Goal: Find specific page/section: Find specific page/section

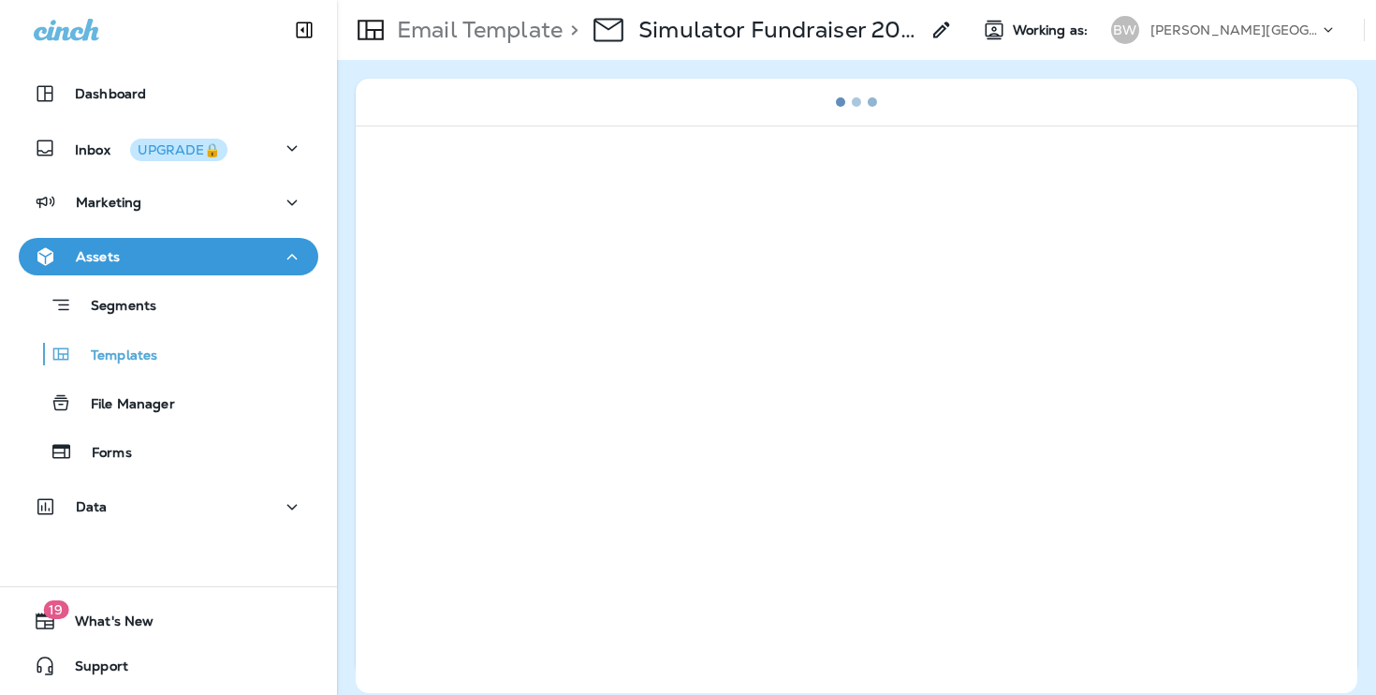
click at [1225, 41] on div "[PERSON_NAME][GEOGRAPHIC_DATA][PERSON_NAME]" at bounding box center [1234, 30] width 168 height 28
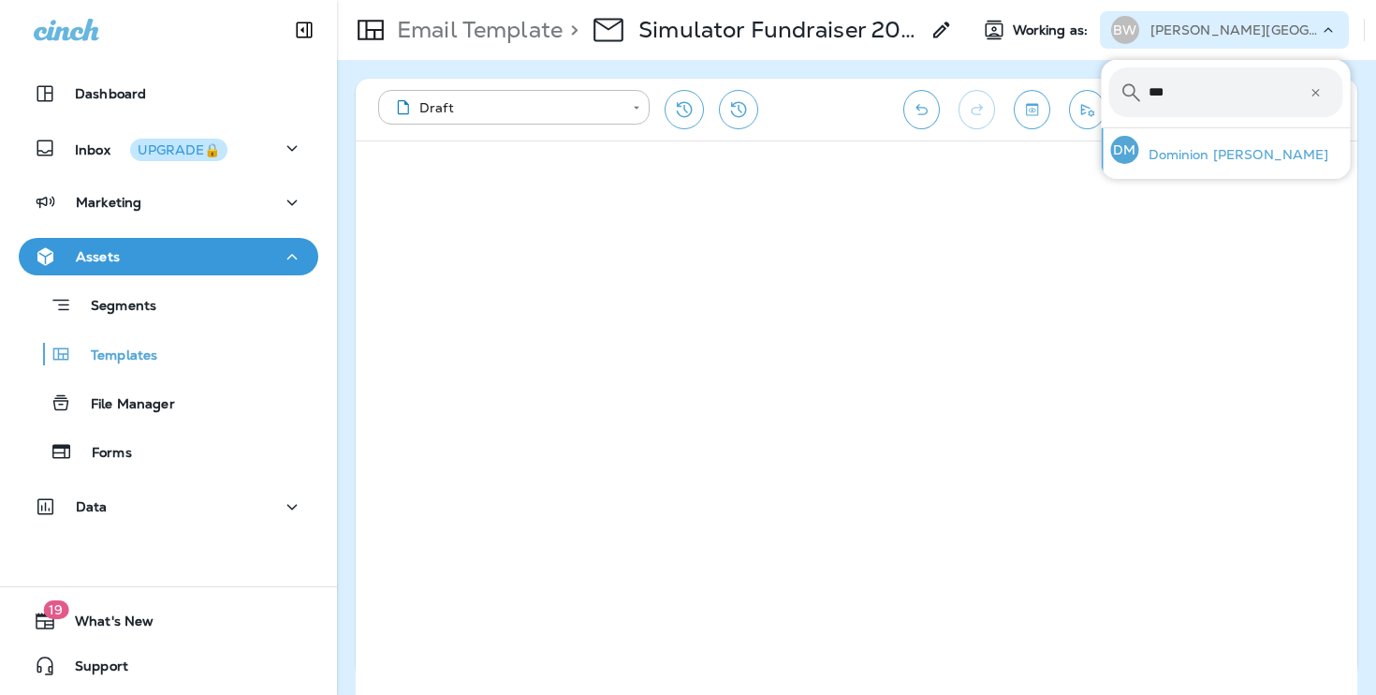
type input "***"
click at [1196, 163] on div "DM Dominion [PERSON_NAME]" at bounding box center [1220, 149] width 233 height 43
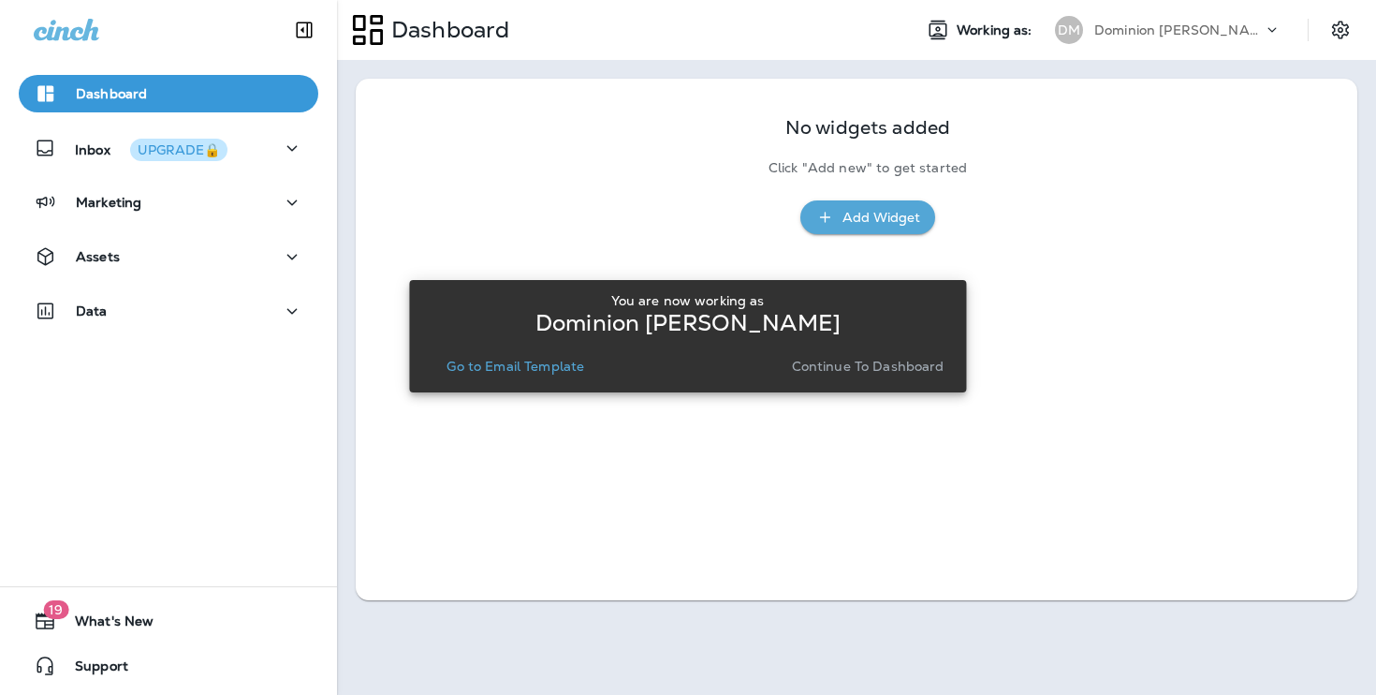
click at [907, 373] on p "Continue to Dashboard" at bounding box center [868, 365] width 153 height 15
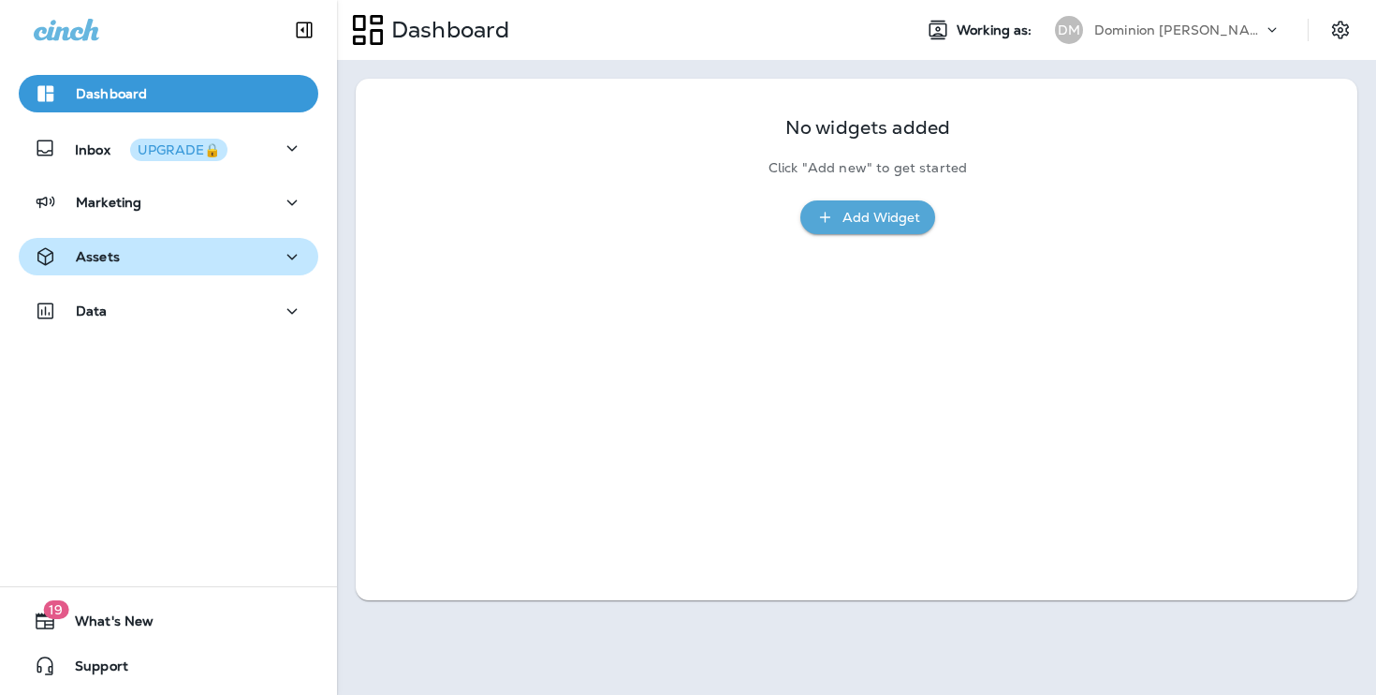
click at [267, 261] on div "Assets" at bounding box center [169, 256] width 270 height 23
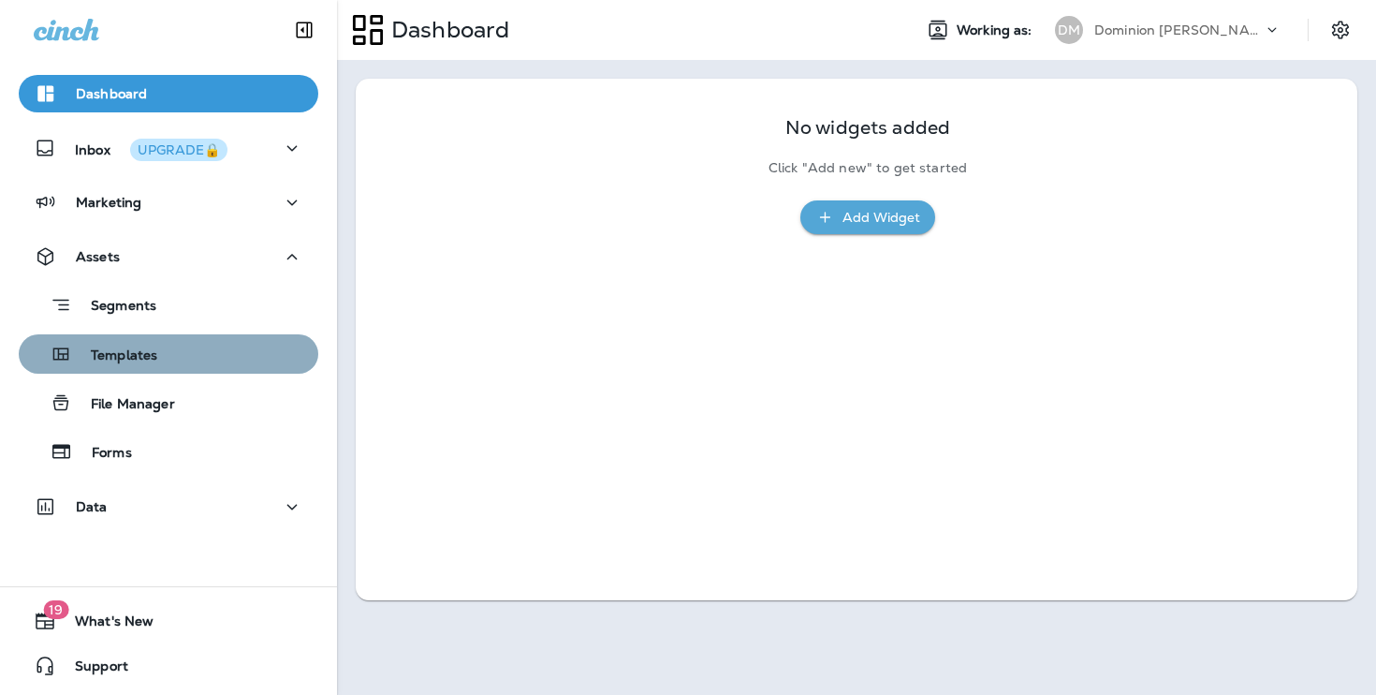
click at [237, 346] on div "Templates" at bounding box center [168, 354] width 285 height 28
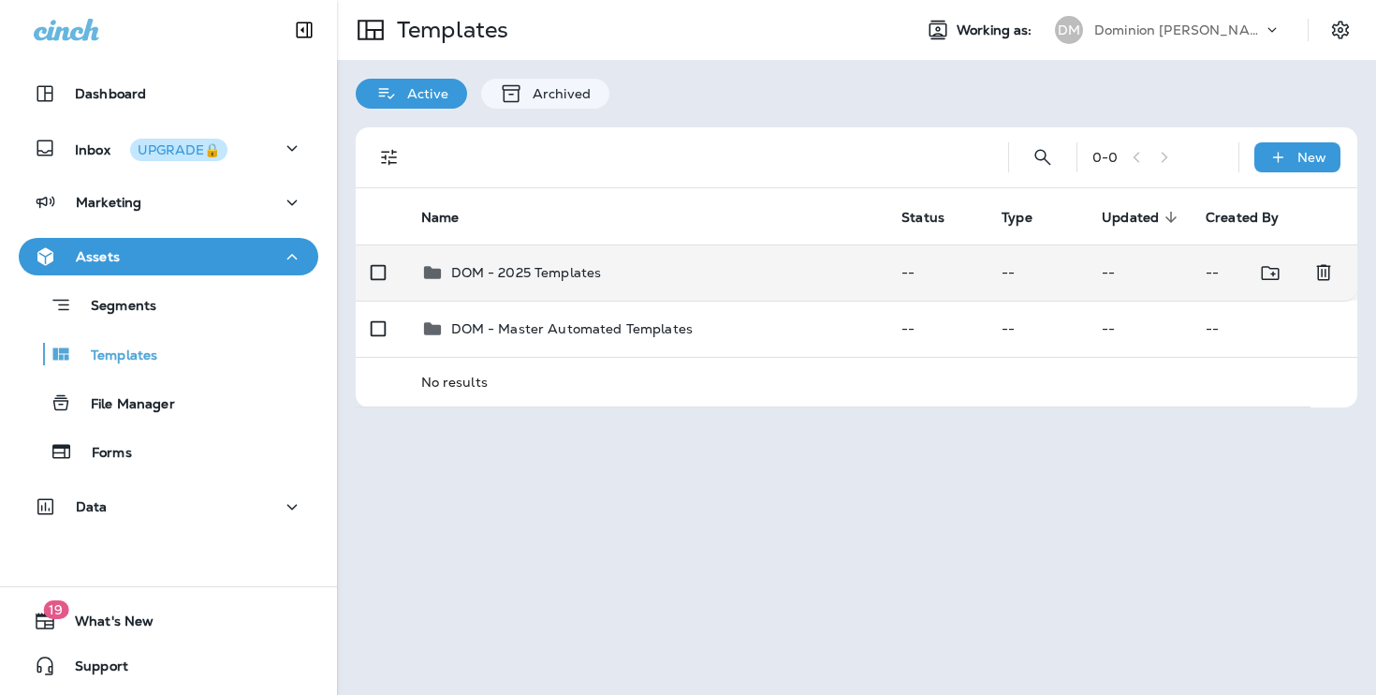
click at [589, 277] on p "DOM - 2025 Templates" at bounding box center [526, 272] width 151 height 15
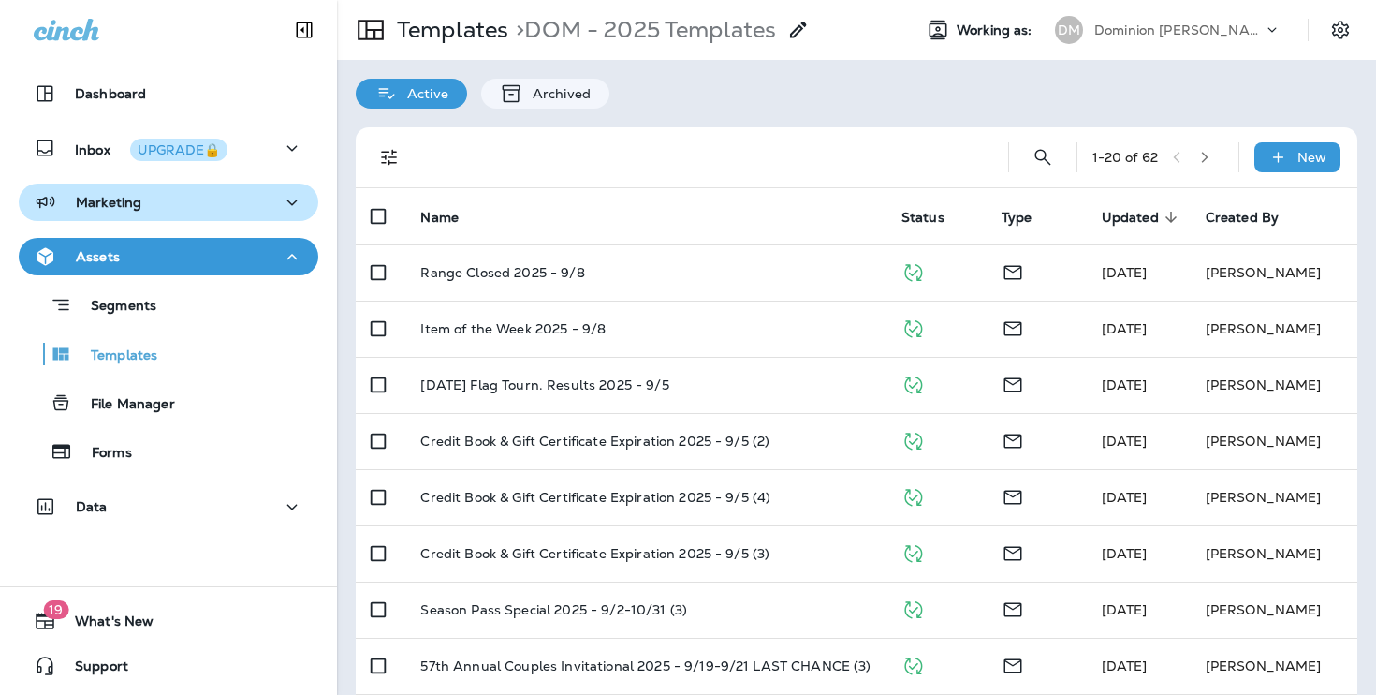
click at [283, 216] on button "Marketing" at bounding box center [169, 201] width 300 height 37
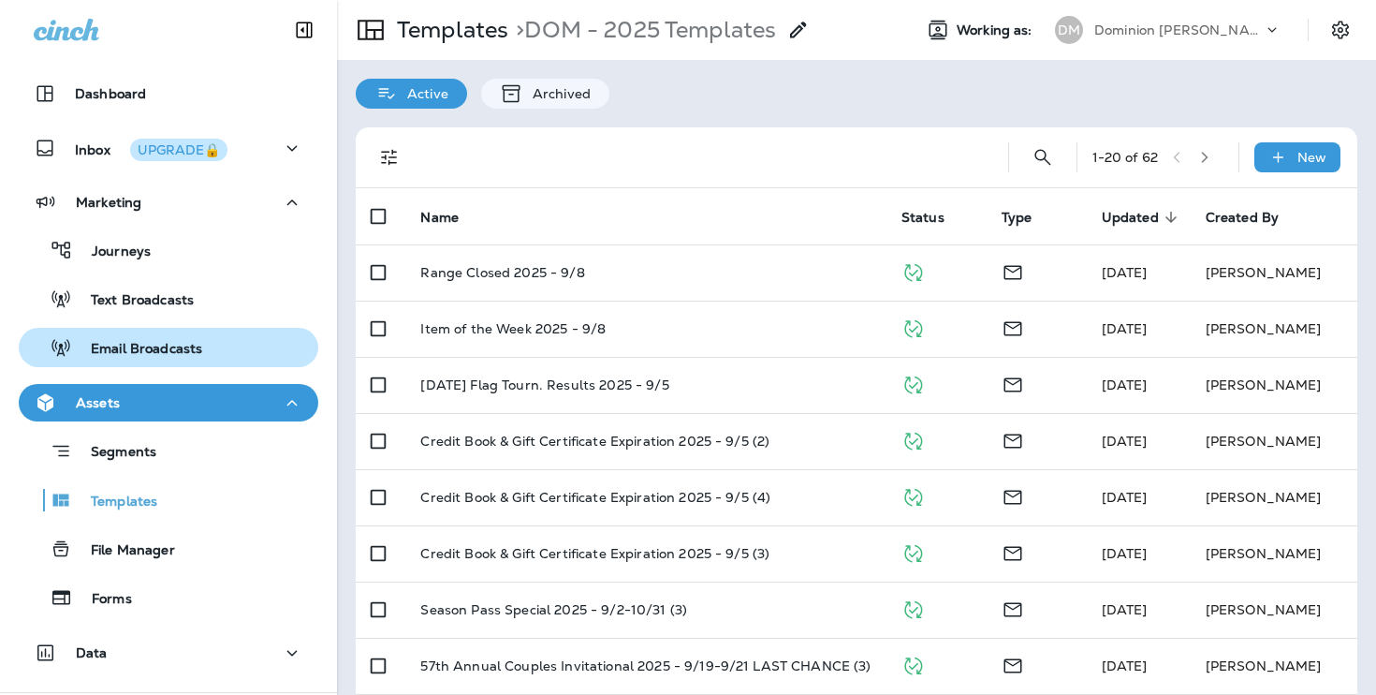
click at [219, 349] on div "Email Broadcasts" at bounding box center [168, 347] width 285 height 28
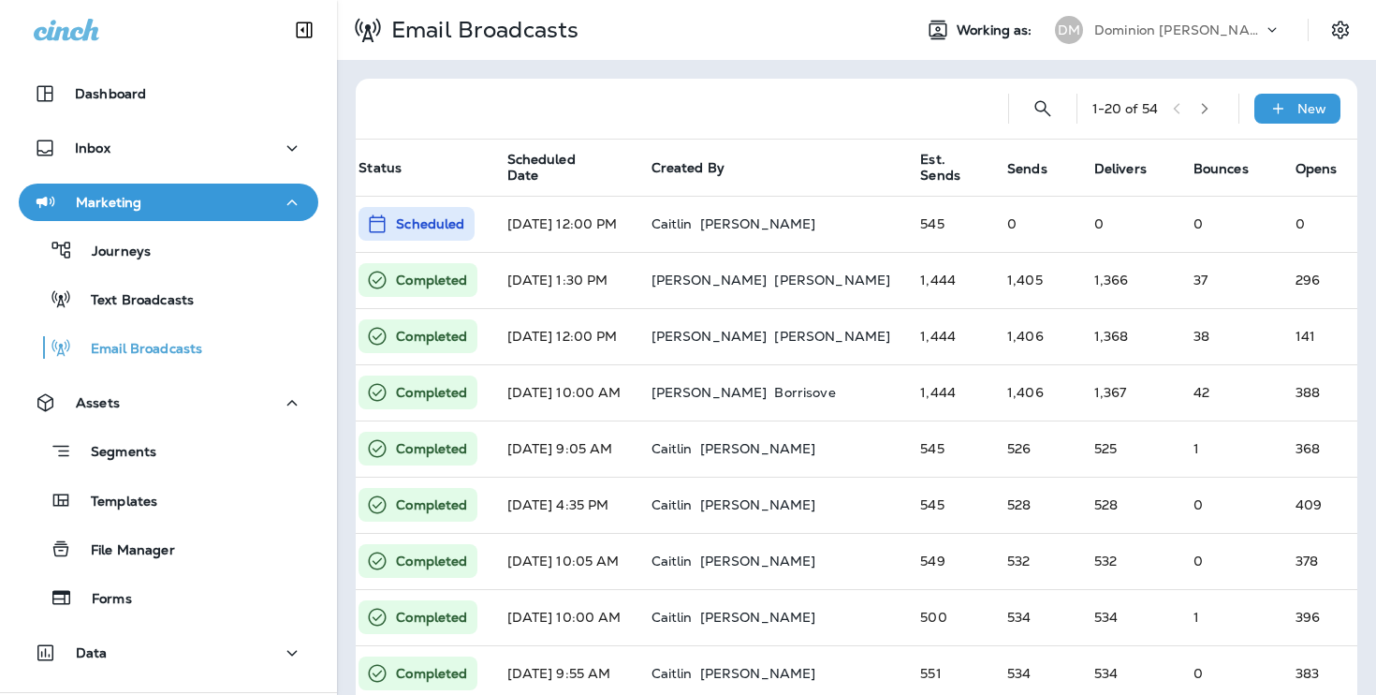
scroll to position [0, 496]
click at [1129, 37] on p "Dominion [PERSON_NAME]" at bounding box center [1178, 29] width 168 height 15
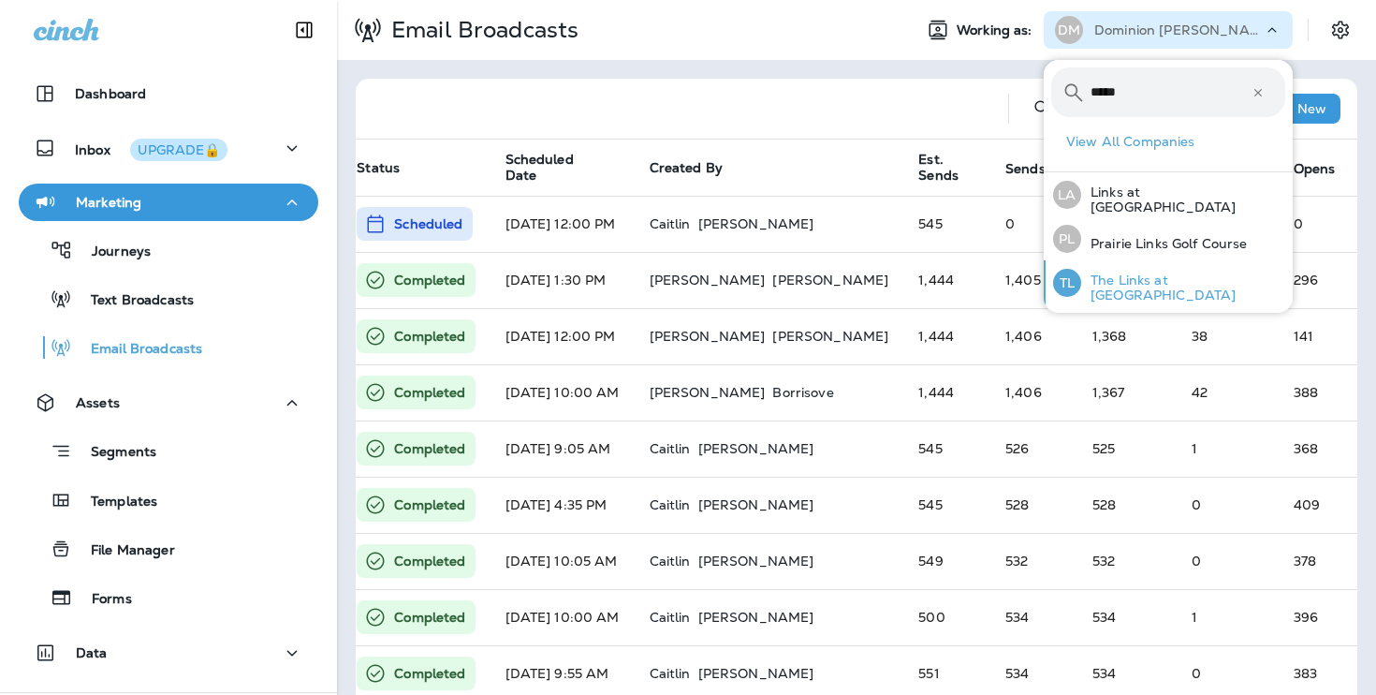
type input "*****"
click at [1171, 291] on p "The Links at [GEOGRAPHIC_DATA]" at bounding box center [1183, 287] width 204 height 30
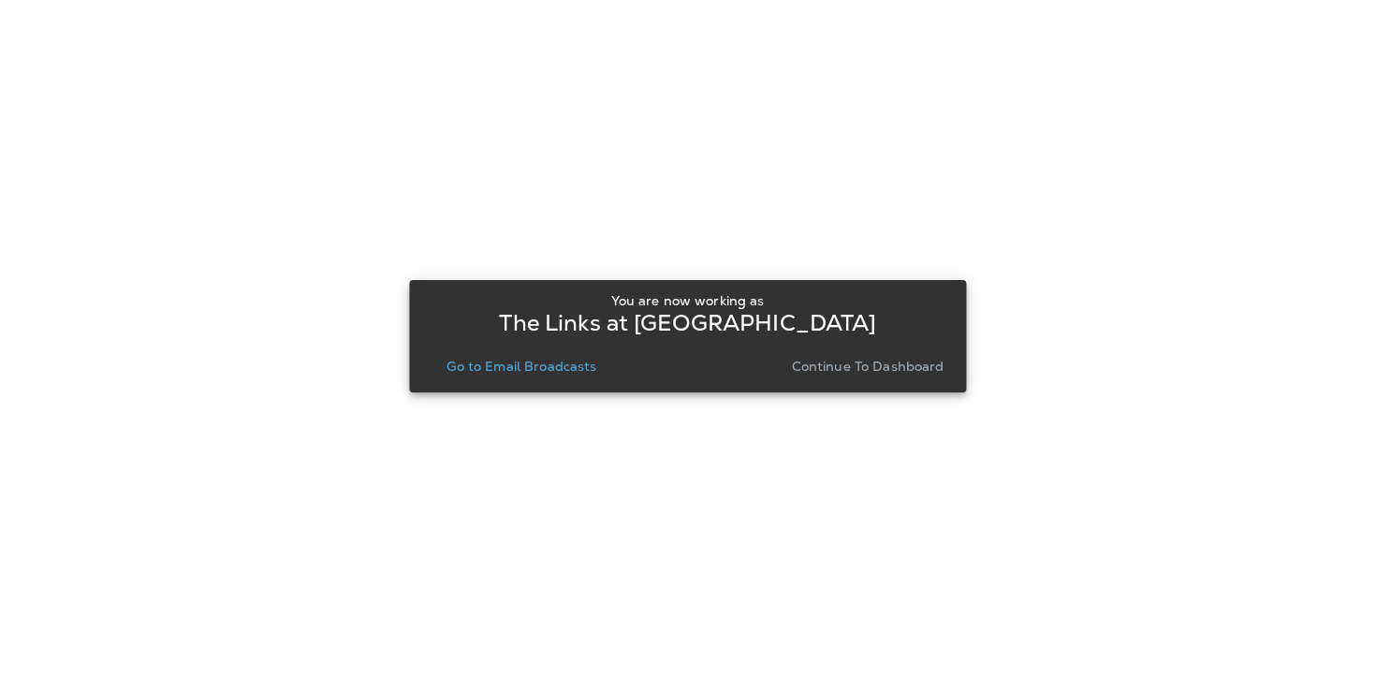
click at [934, 366] on p "Continue to Dashboard" at bounding box center [868, 365] width 153 height 15
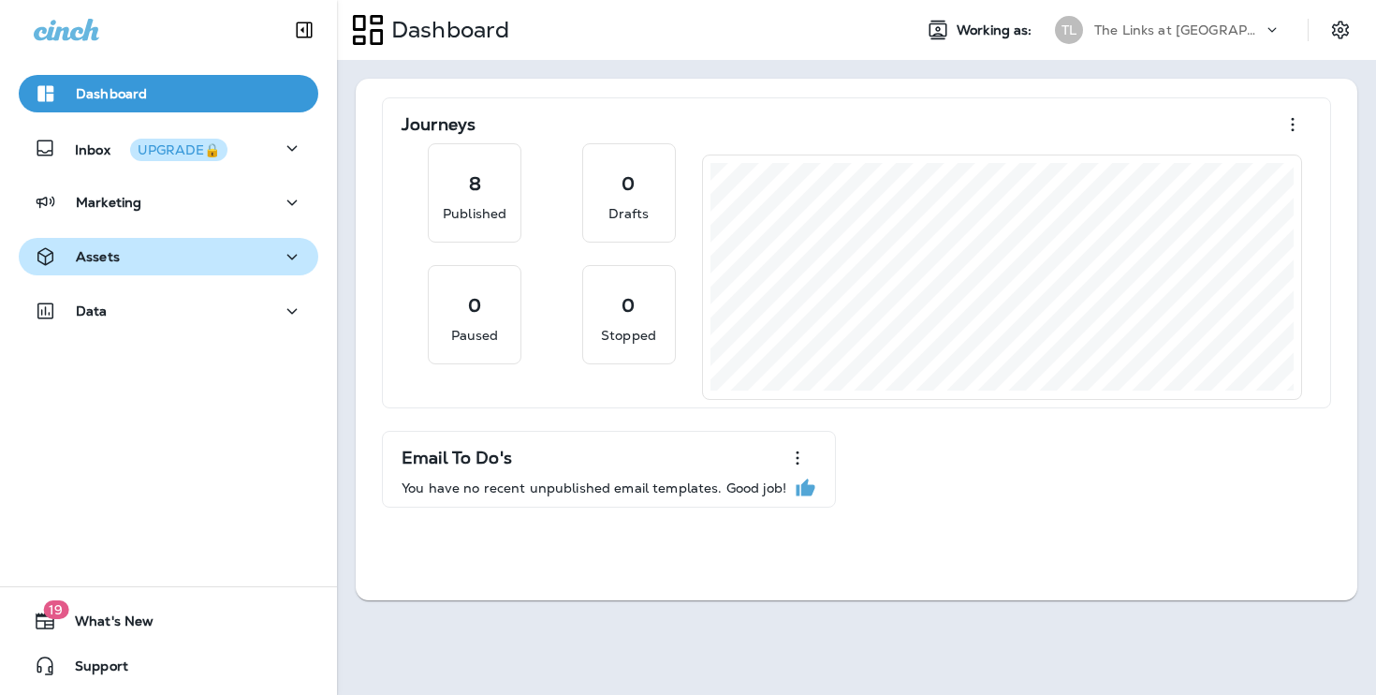
click at [268, 256] on div "Assets" at bounding box center [169, 256] width 270 height 23
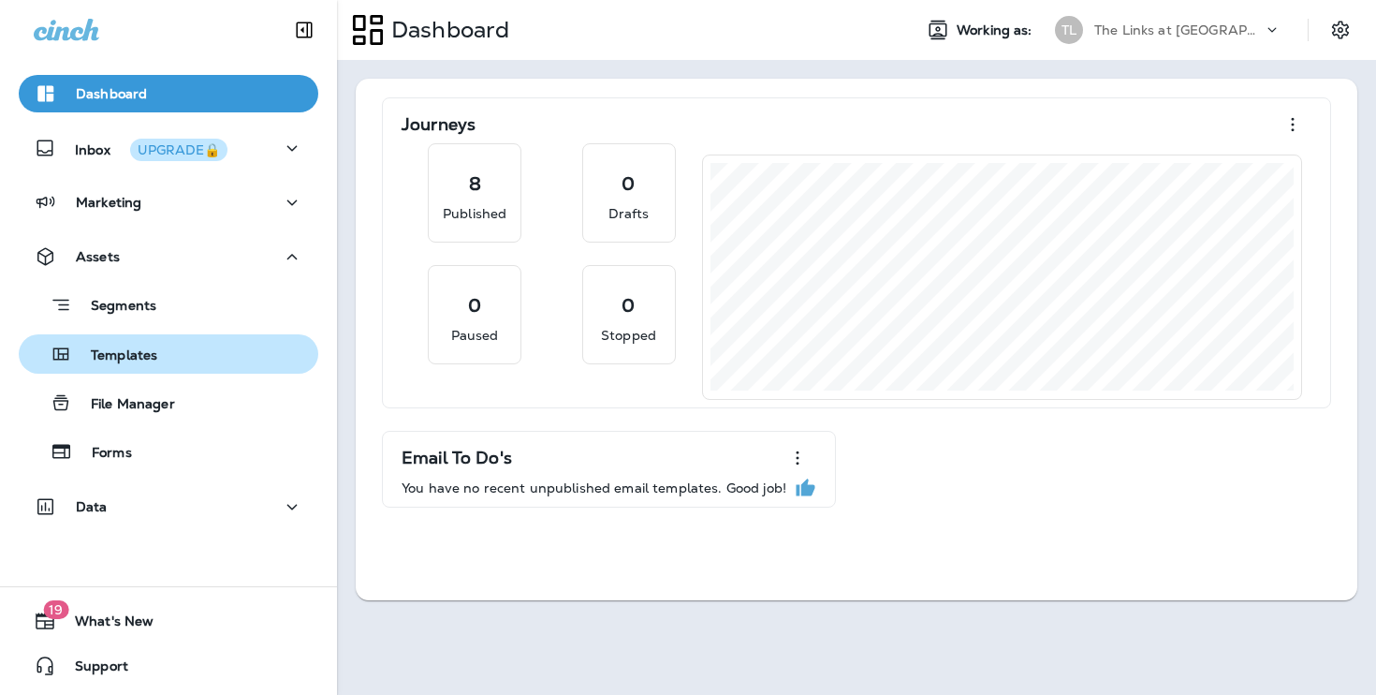
click at [247, 360] on div "Templates" at bounding box center [168, 354] width 285 height 28
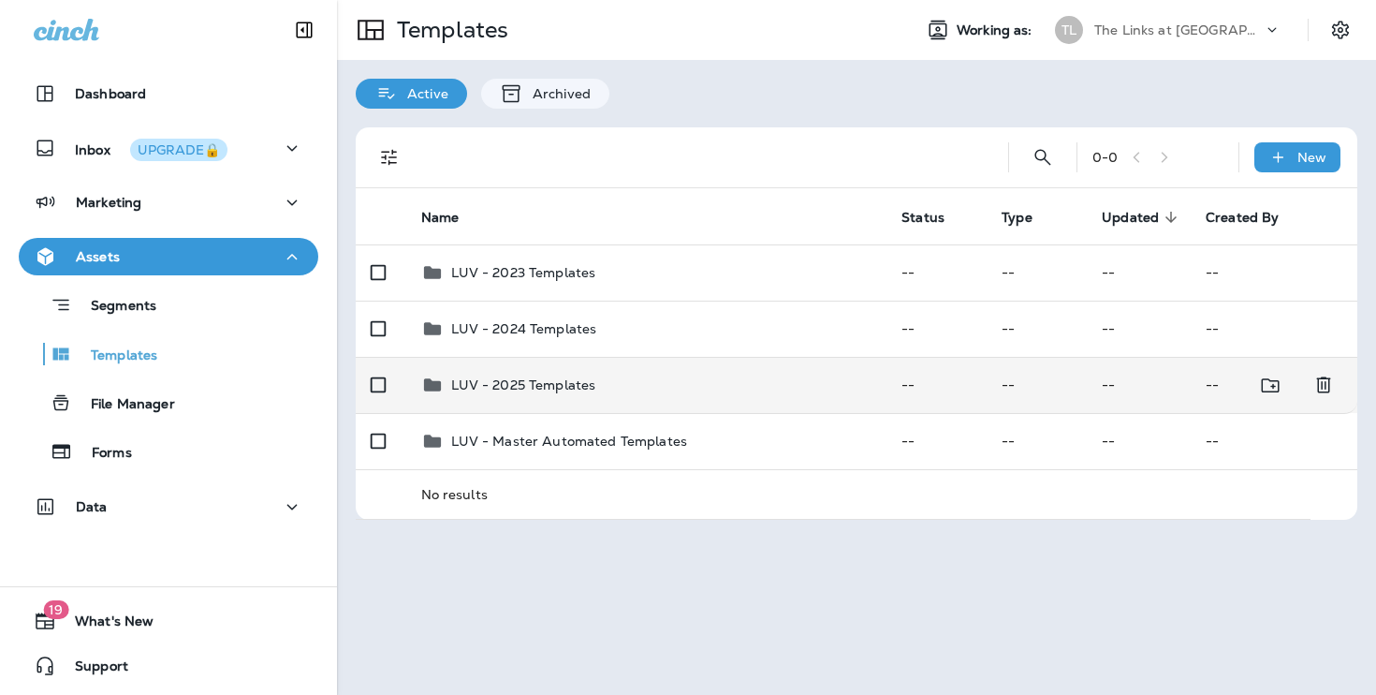
click at [604, 388] on div "LUV - 2025 Templates" at bounding box center [646, 384] width 451 height 22
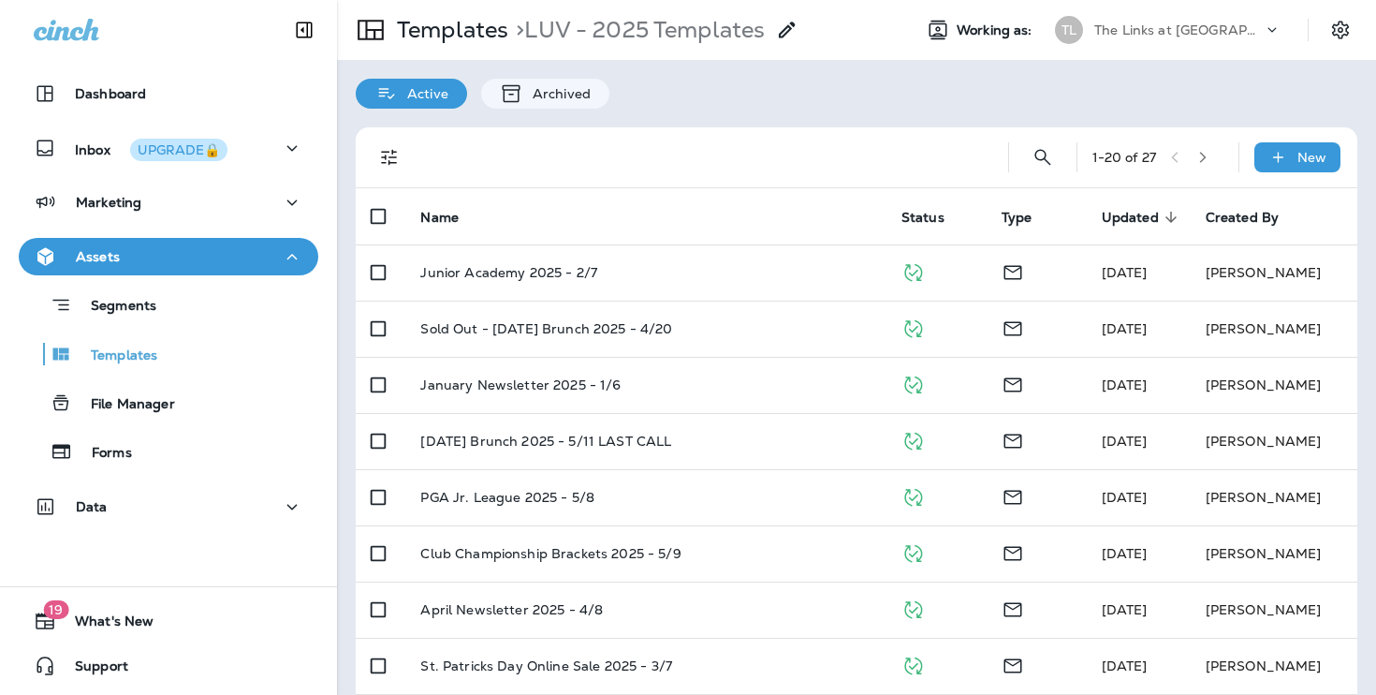
click at [1057, 143] on div "1 - 20 of 27 New" at bounding box center [860, 157] width 979 height 60
click at [1039, 169] on button "Search Templates" at bounding box center [1042, 157] width 37 height 37
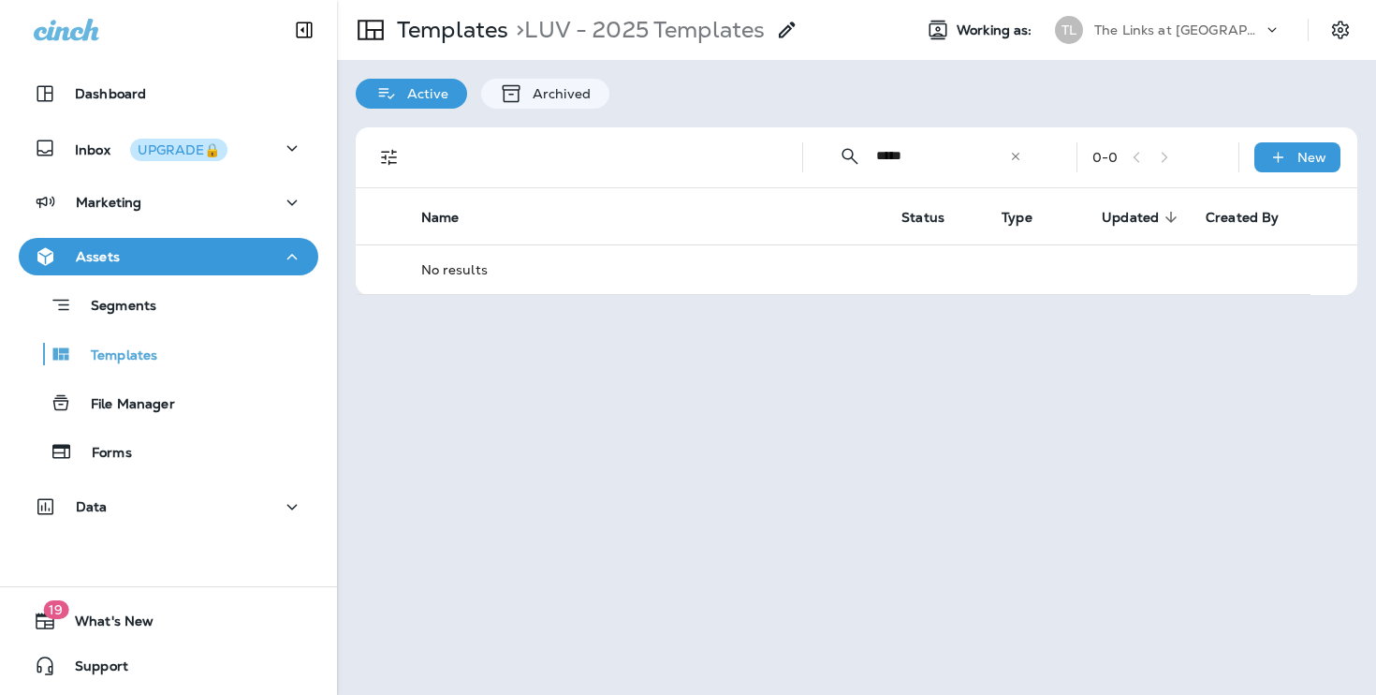
click at [953, 164] on input "*****" at bounding box center [942, 156] width 133 height 50
type input "*"
type input "***"
click at [1012, 153] on icon at bounding box center [1015, 156] width 13 height 13
click at [1128, 212] on span "Updated" at bounding box center [1130, 218] width 57 height 16
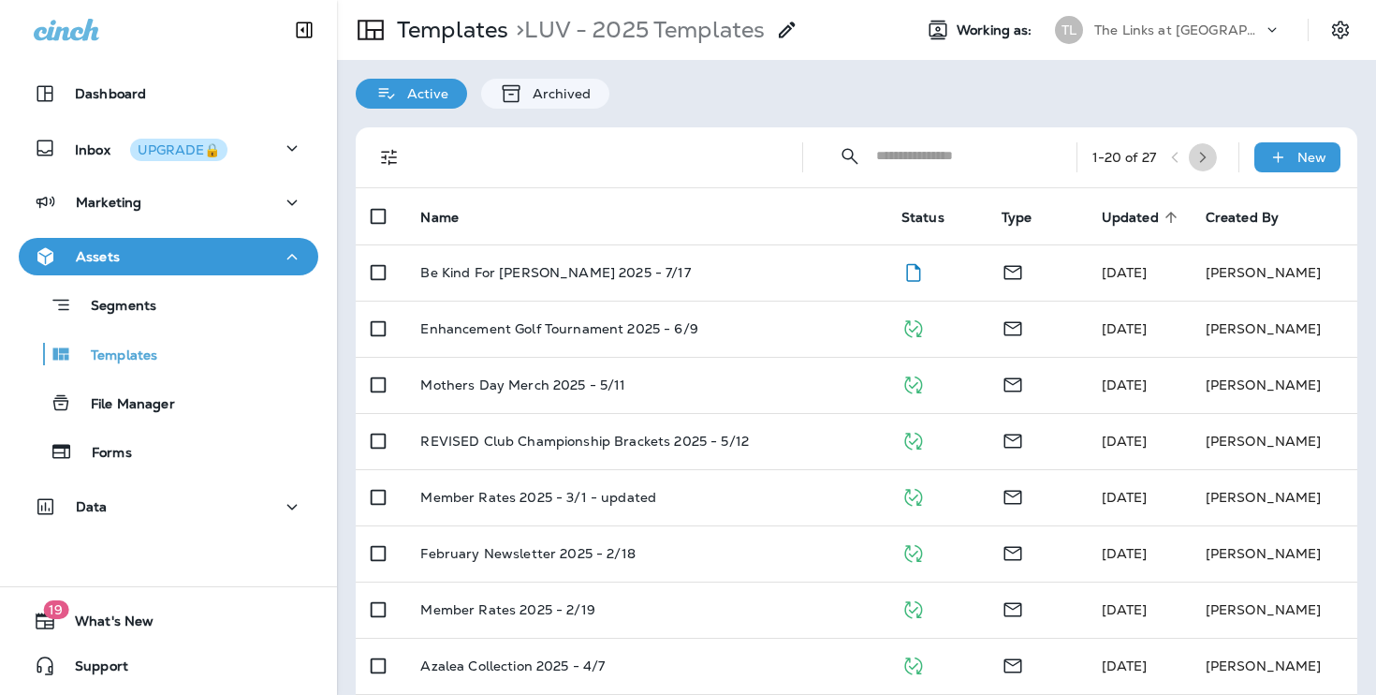
click at [1207, 155] on icon "button" at bounding box center [1202, 157] width 13 height 13
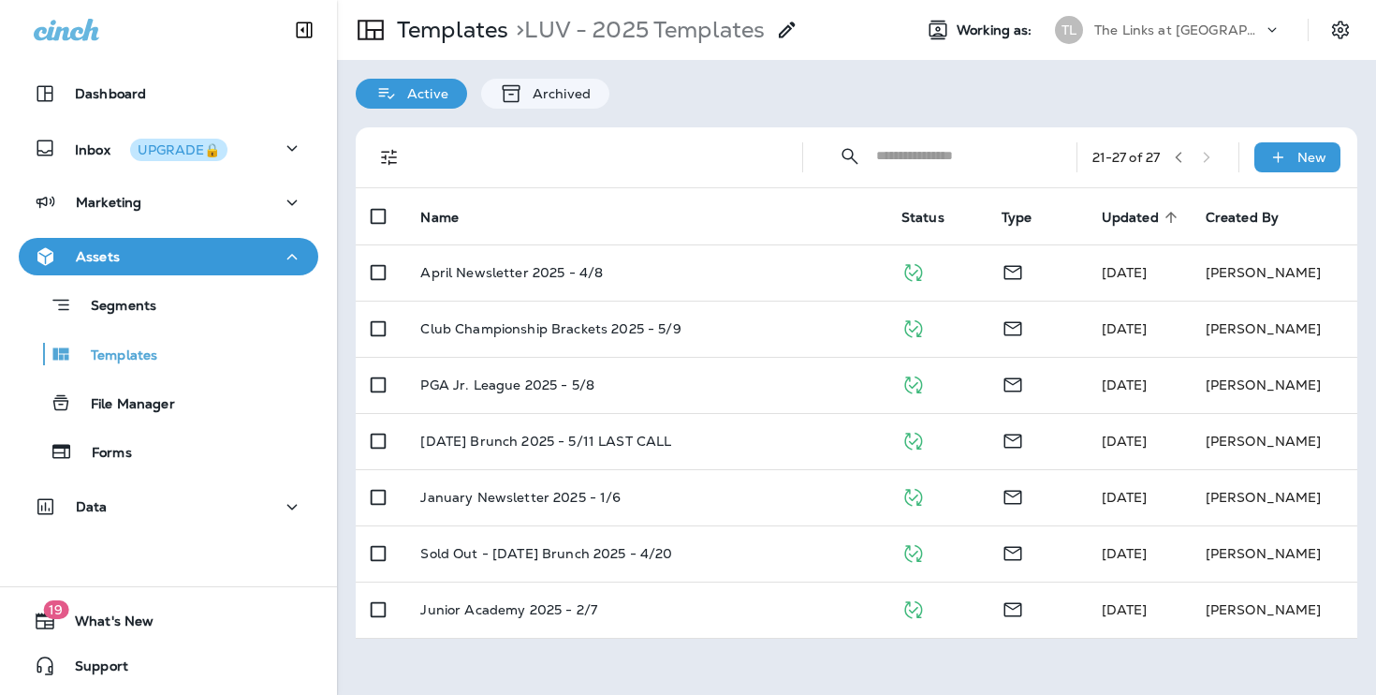
click at [1174, 167] on button "button" at bounding box center [1178, 157] width 28 height 28
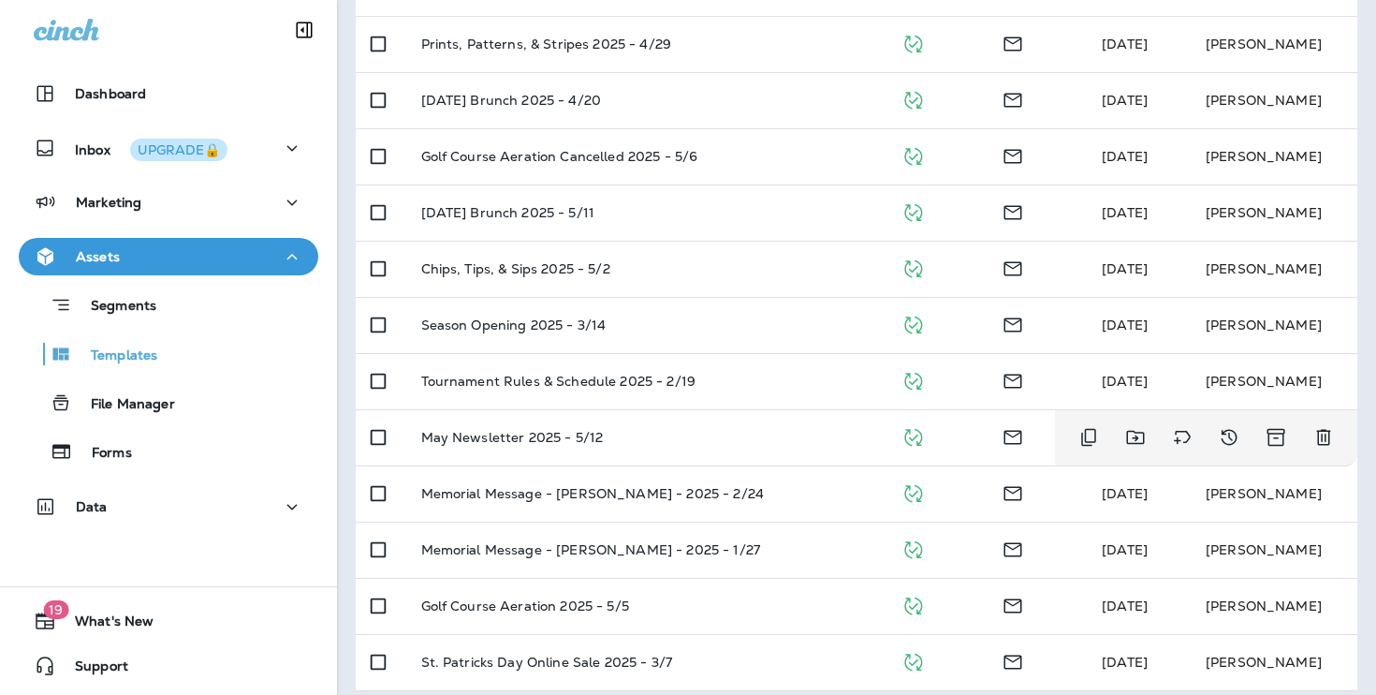
scroll to position [692, 0]
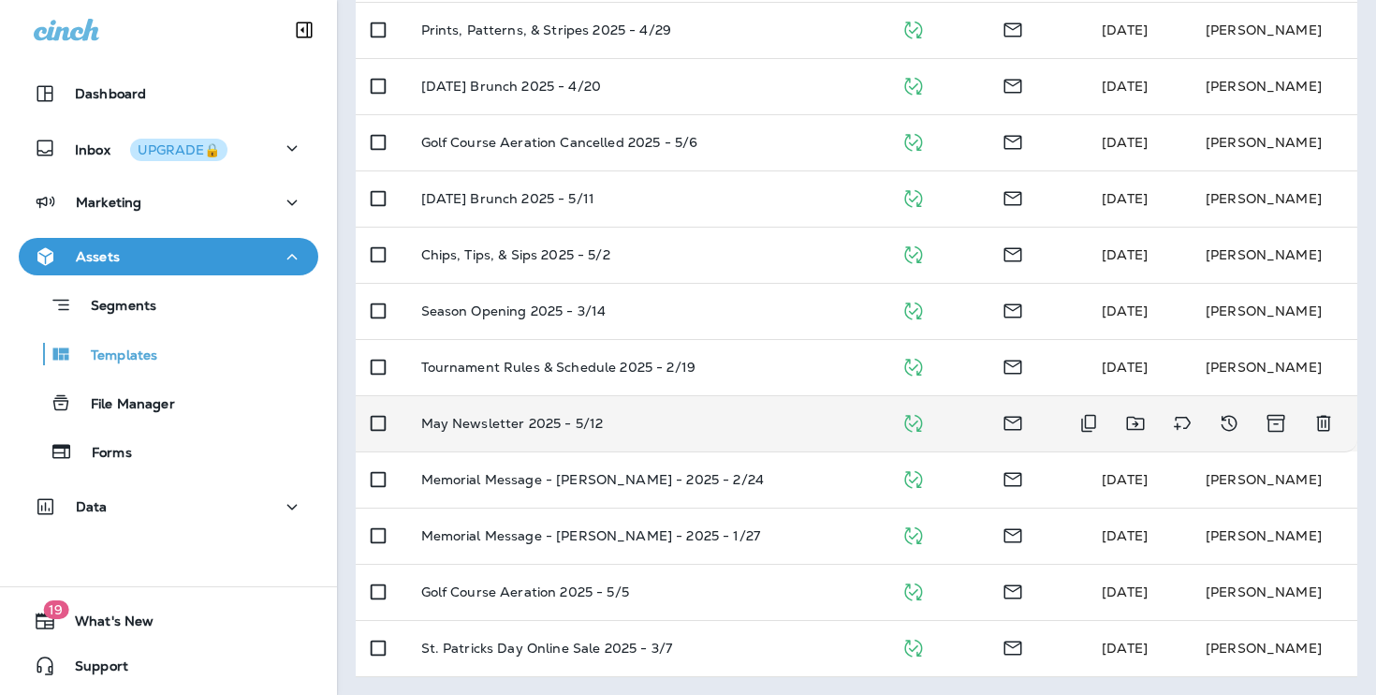
click at [777, 426] on div "May Newsletter 2025 - 5/12" at bounding box center [646, 423] width 451 height 15
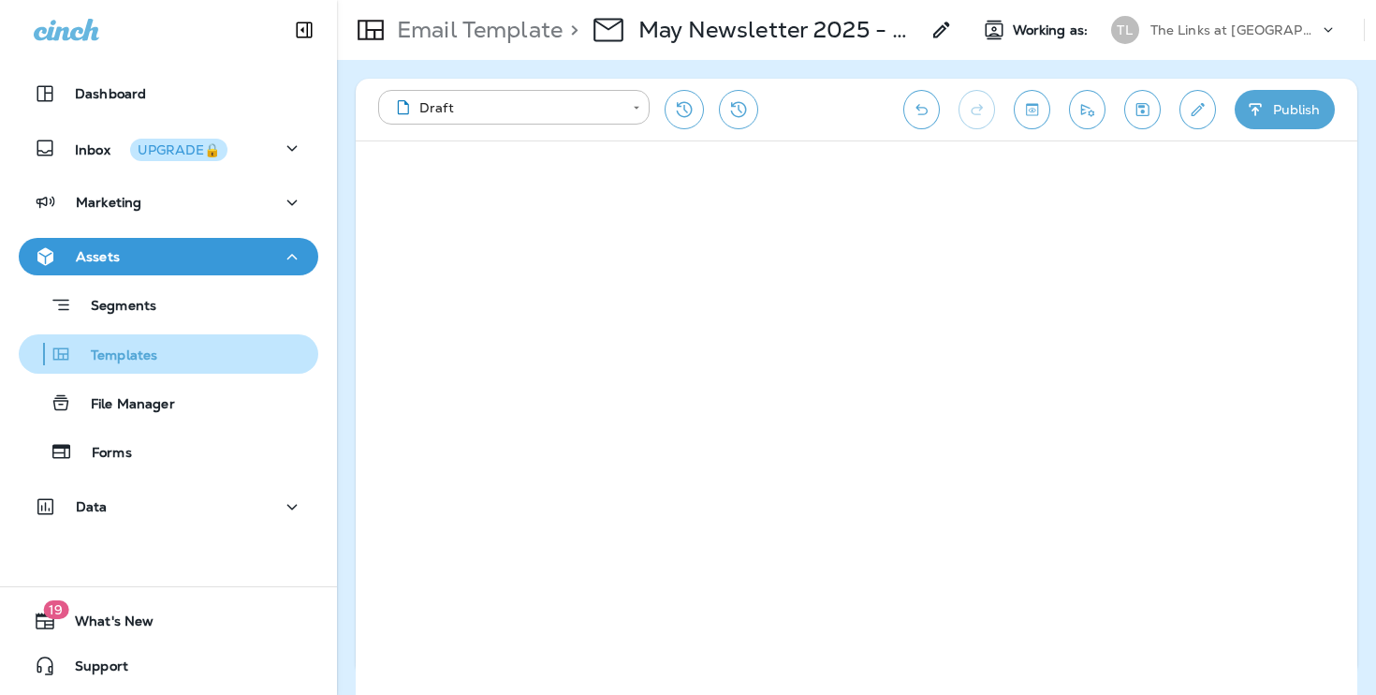
click at [153, 350] on p "Templates" at bounding box center [114, 356] width 85 height 18
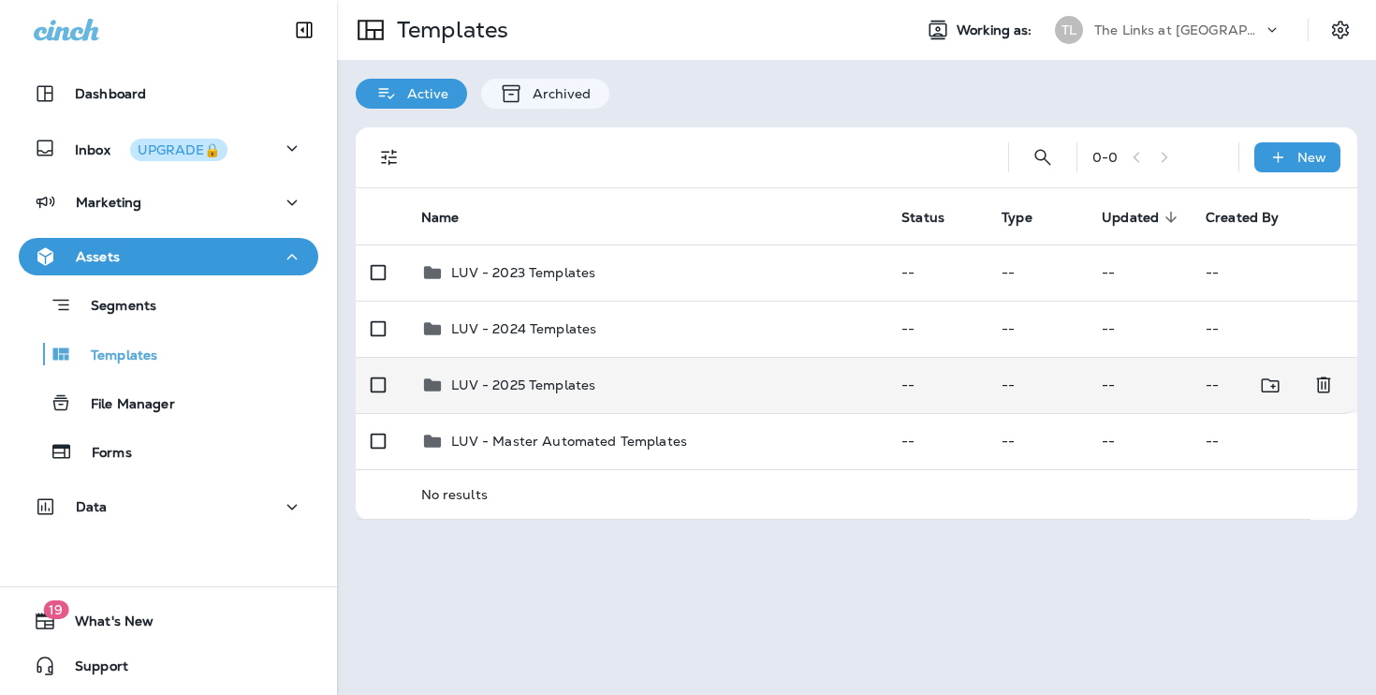
click at [578, 398] on td "LUV - 2025 Templates" at bounding box center [646, 385] width 481 height 56
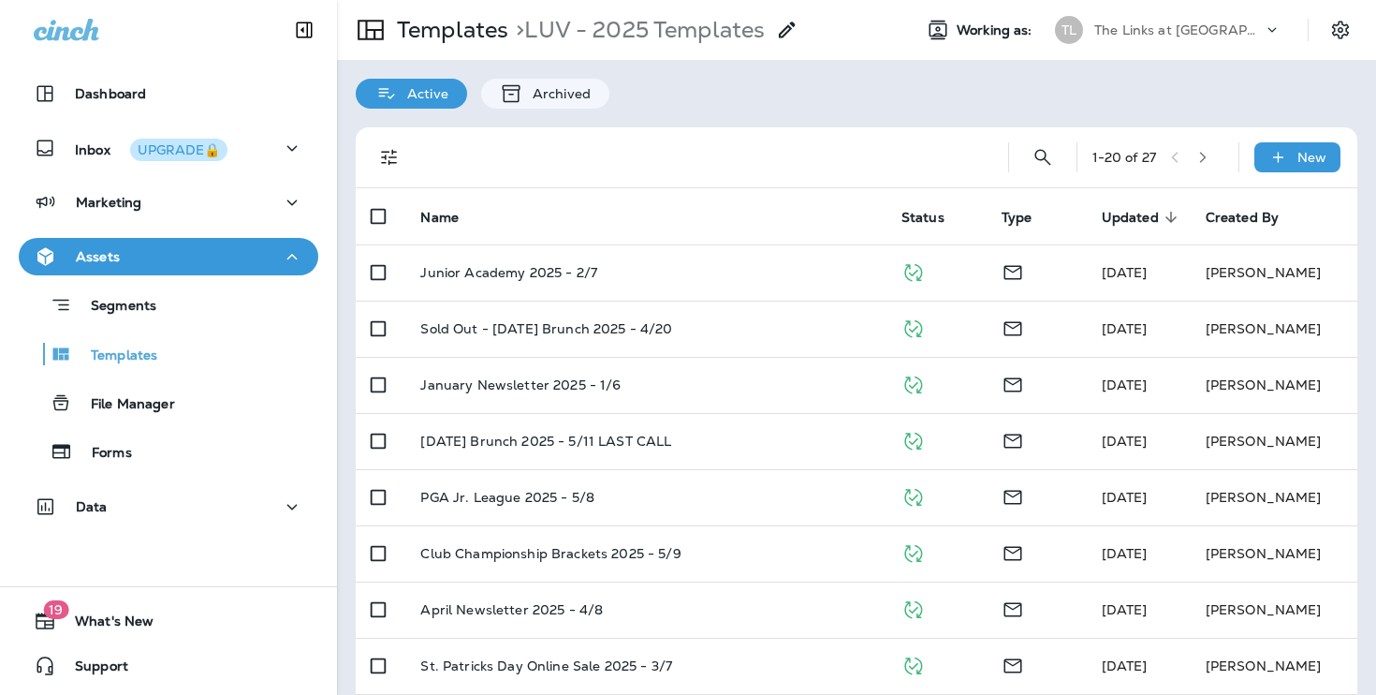
click at [1046, 137] on div "1 - 20 of 27 New" at bounding box center [860, 157] width 979 height 60
click at [1046, 140] on button "Search Templates" at bounding box center [1042, 157] width 37 height 37
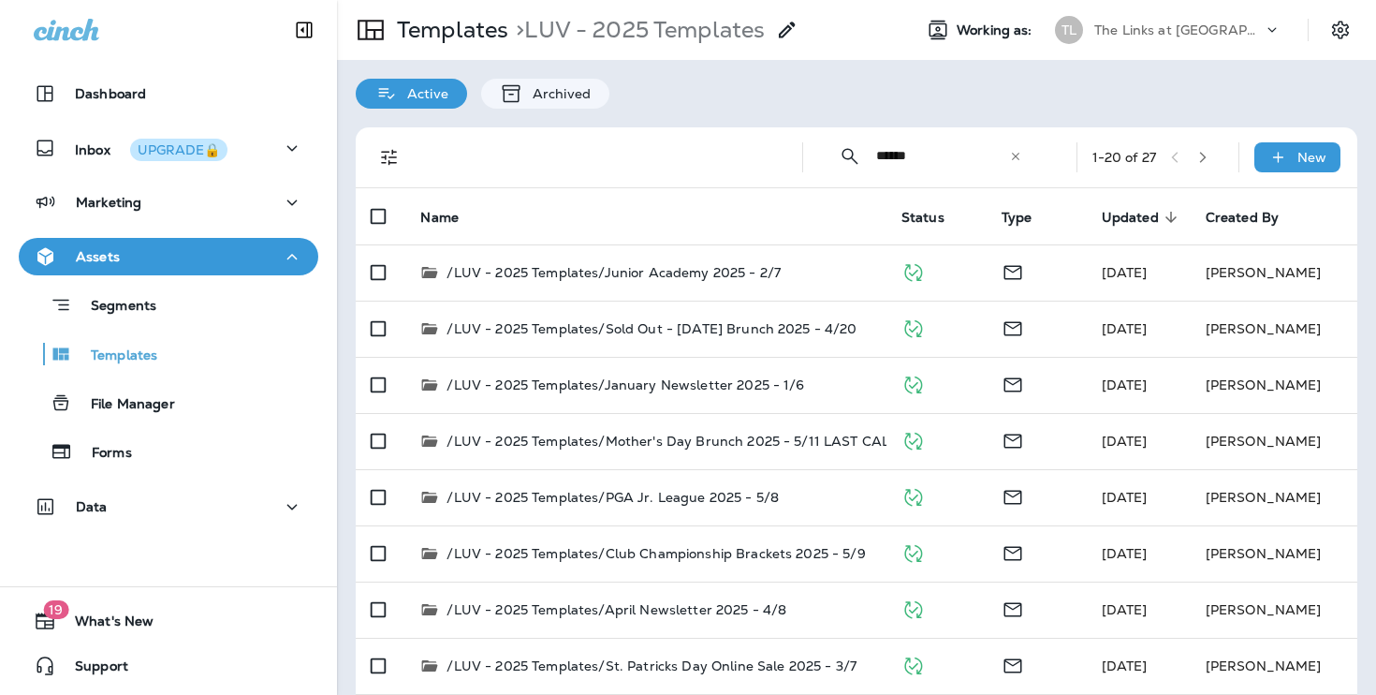
type input "******"
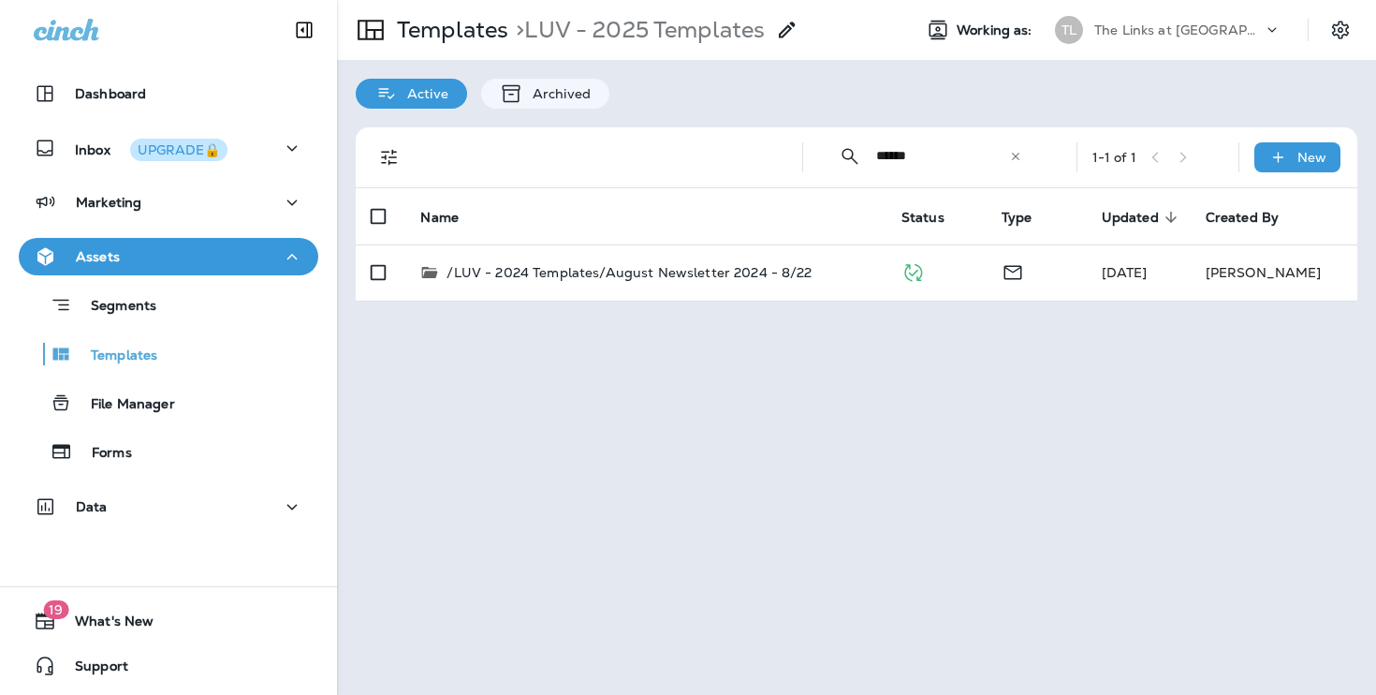
click at [1017, 162] on div "​" at bounding box center [1015, 156] width 13 height 19
click at [983, 166] on input "text" at bounding box center [959, 156] width 167 height 50
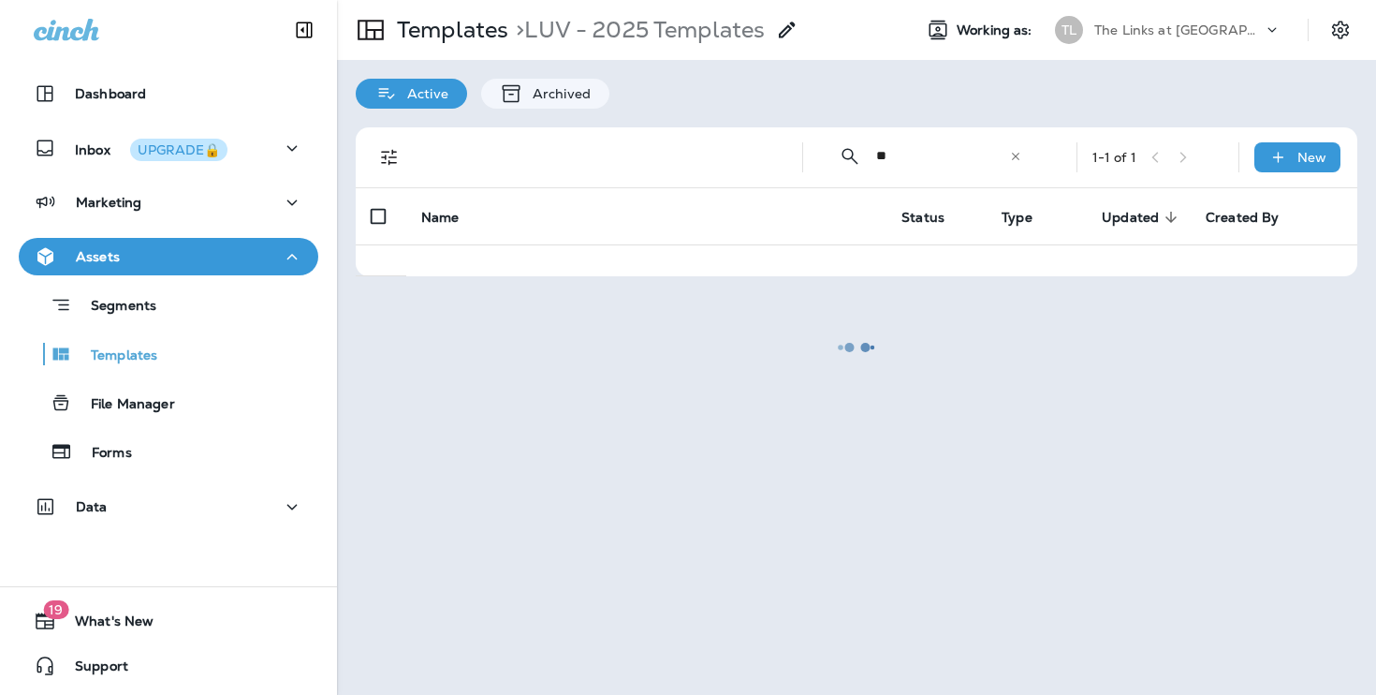
type input "*"
